Goal: Navigation & Orientation: Go to known website

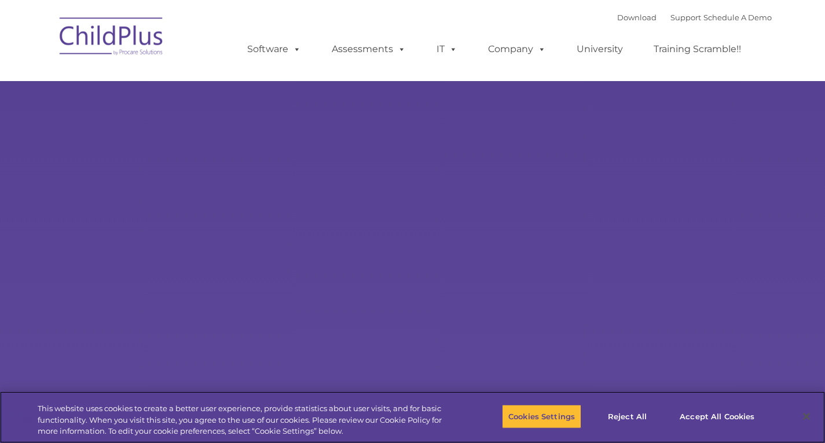
select select "MEDIUM"
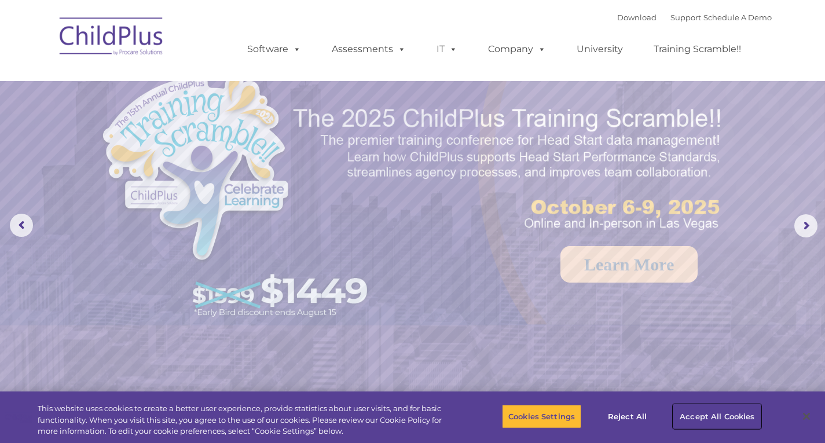
click at [696, 416] on button "Accept All Cookies" at bounding box center [716, 416] width 87 height 24
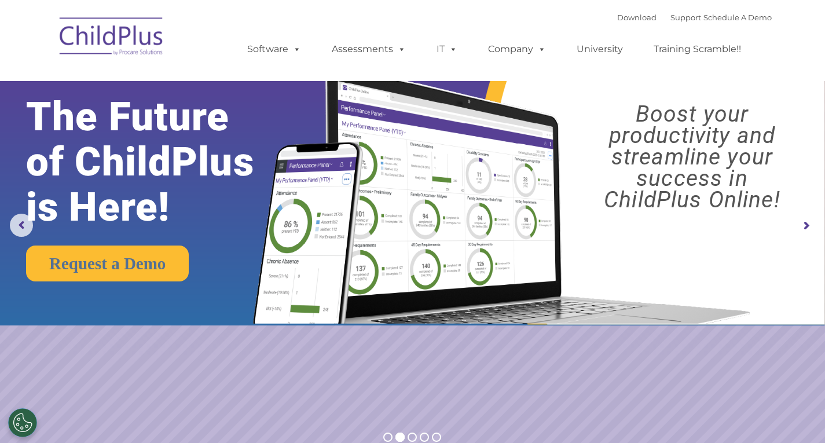
click at [141, 34] on img at bounding box center [112, 38] width 116 height 58
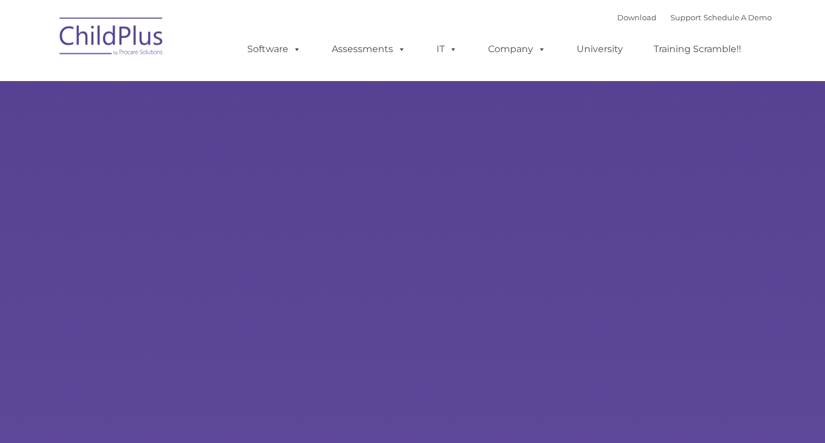
select select "MEDIUM"
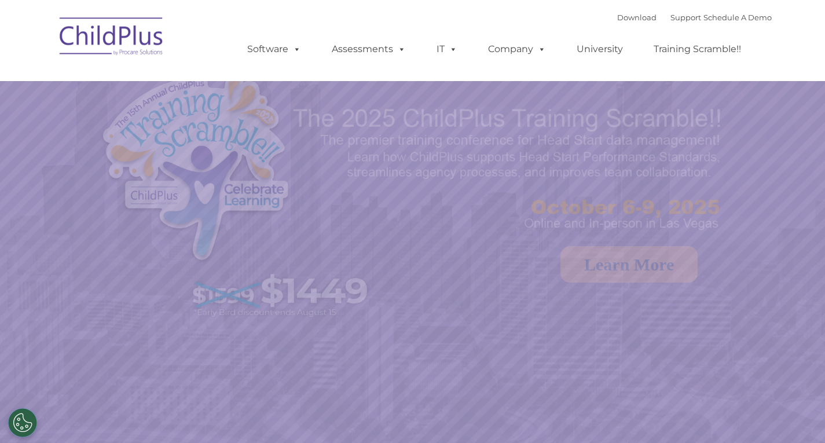
select select "MEDIUM"
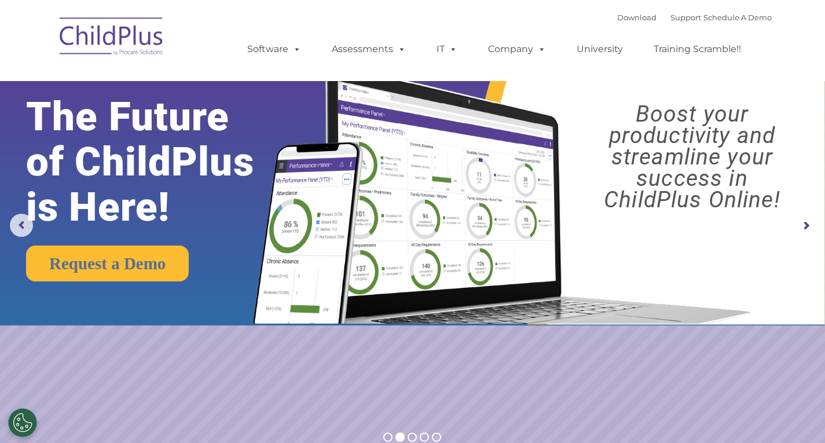
click at [96, 42] on img at bounding box center [112, 38] width 116 height 58
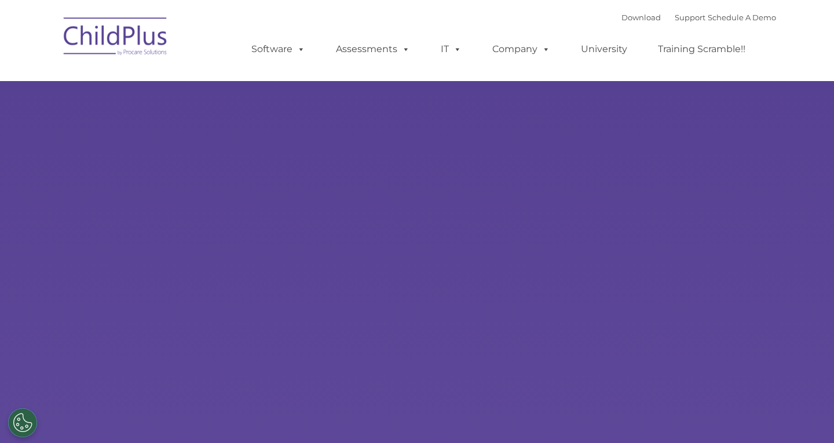
type input ""
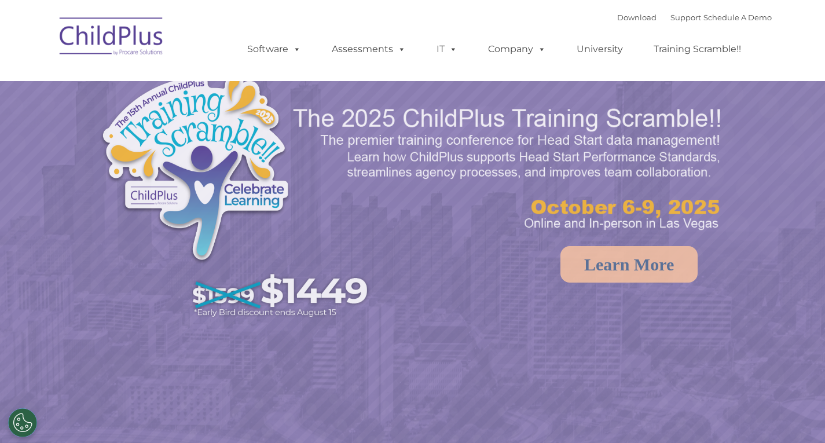
select select "MEDIUM"
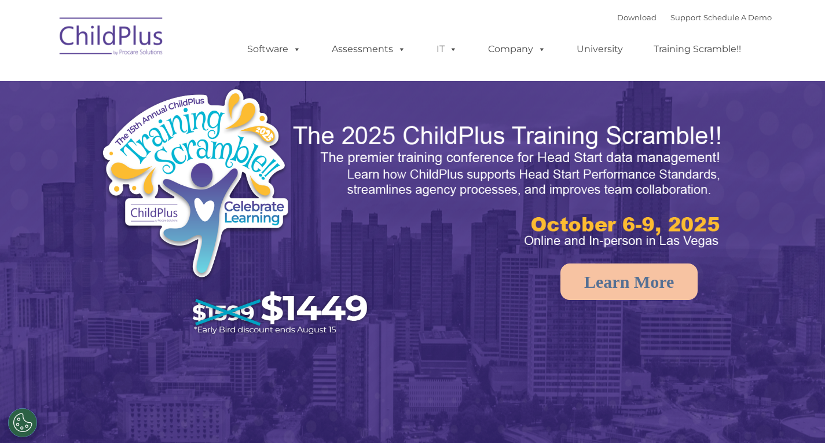
select select "MEDIUM"
